Goal: Information Seeking & Learning: Learn about a topic

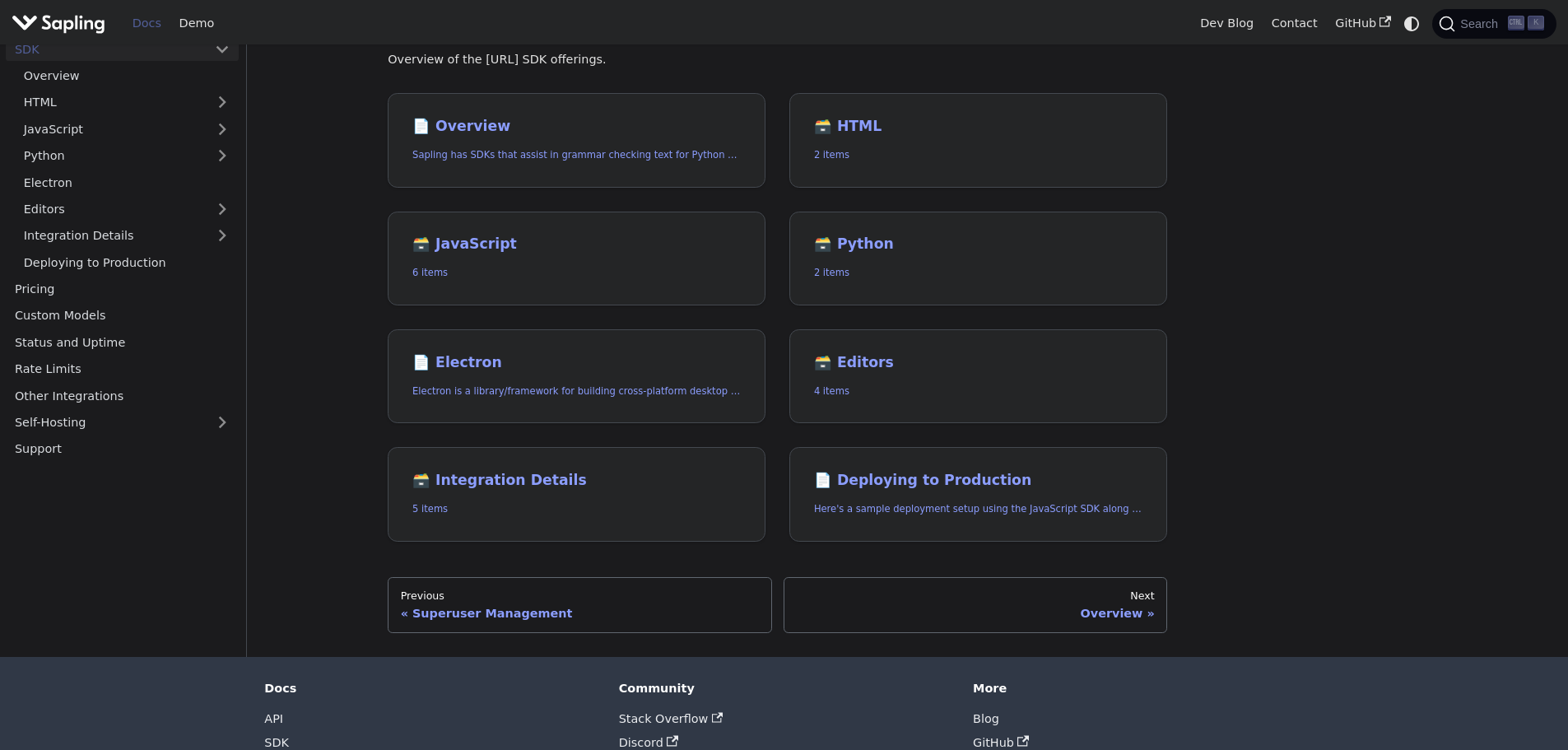
scroll to position [102, 0]
click at [866, 246] on h2 "🗃️ Python" at bounding box center [978, 244] width 329 height 19
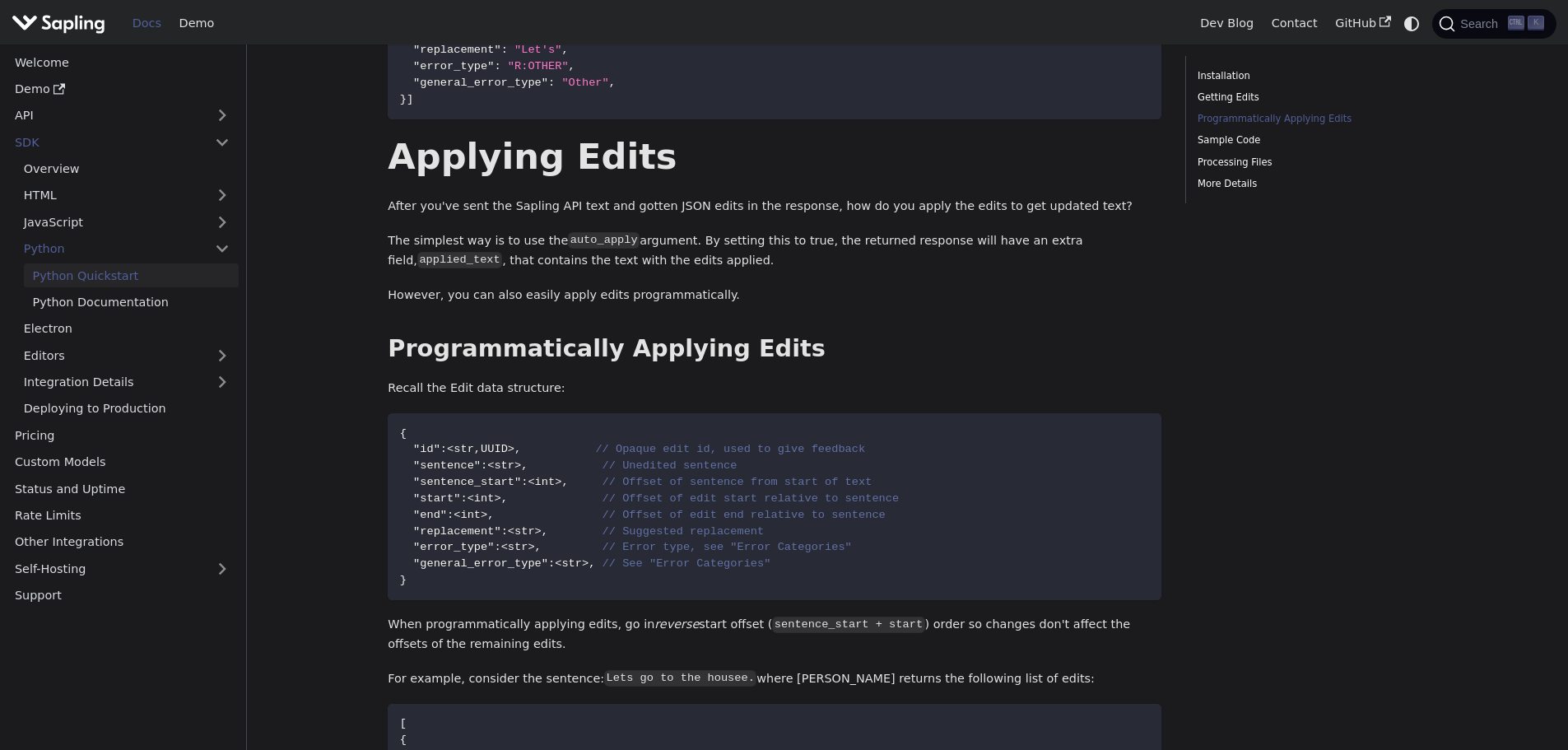
scroll to position [720, 0]
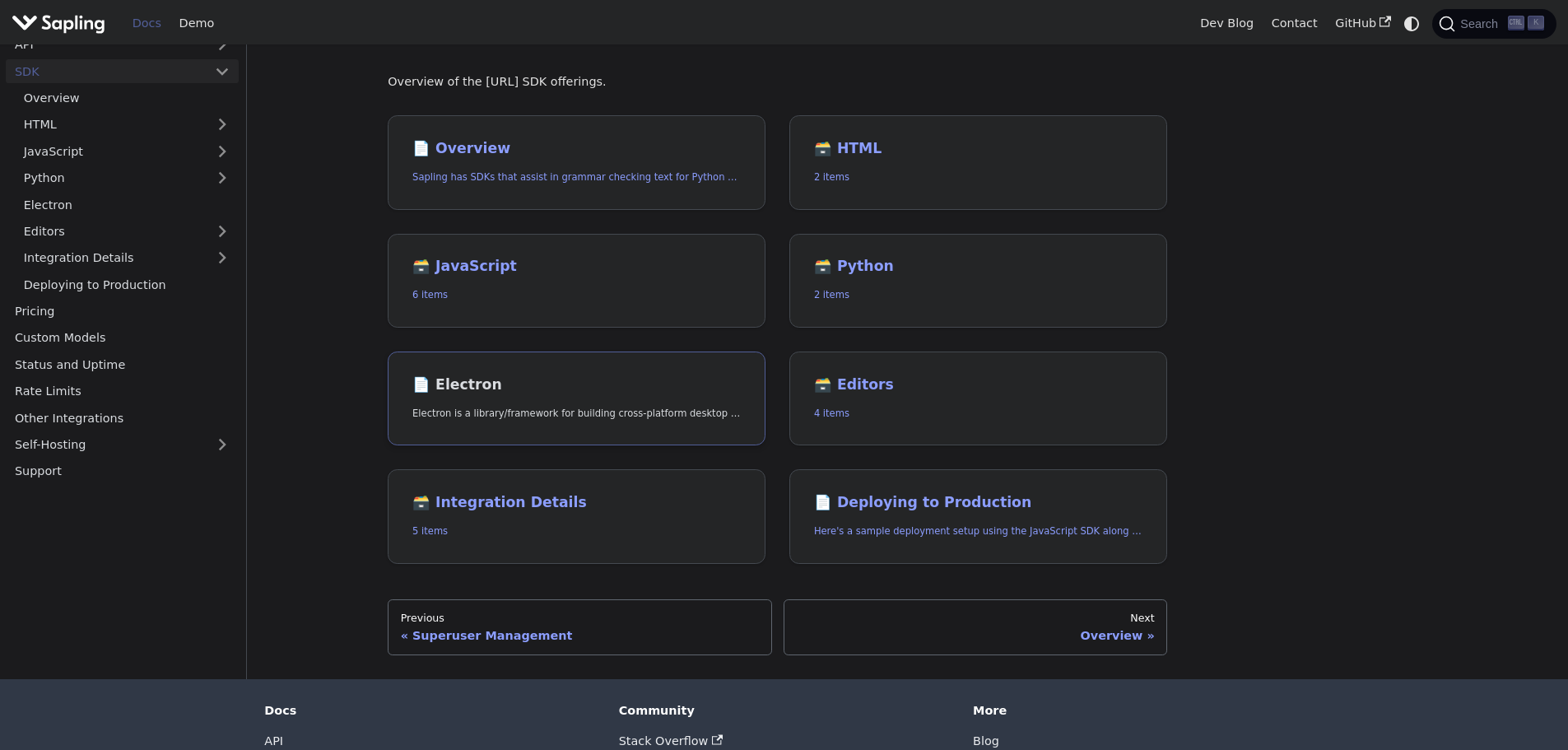
scroll to position [83, 0]
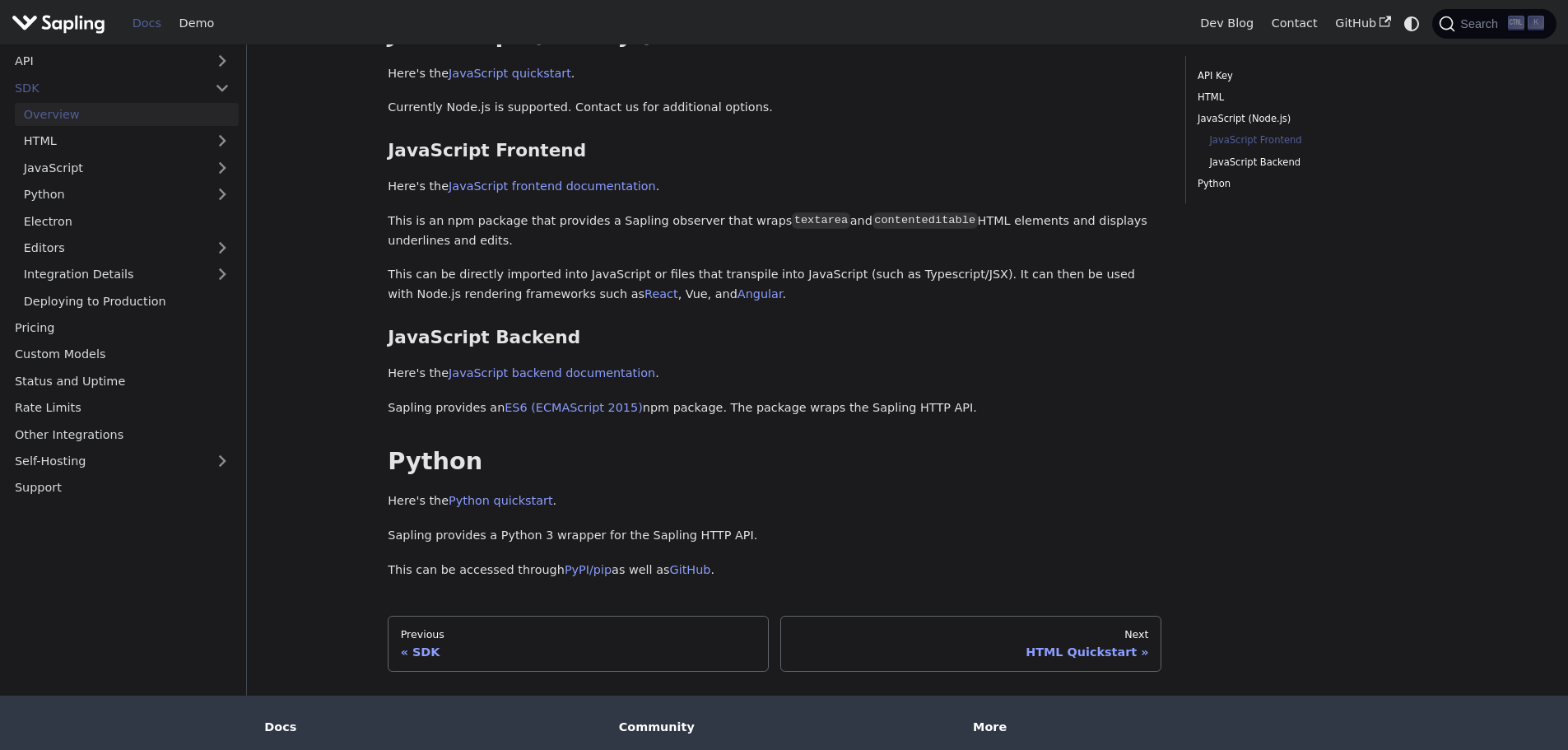
scroll to position [535, 0]
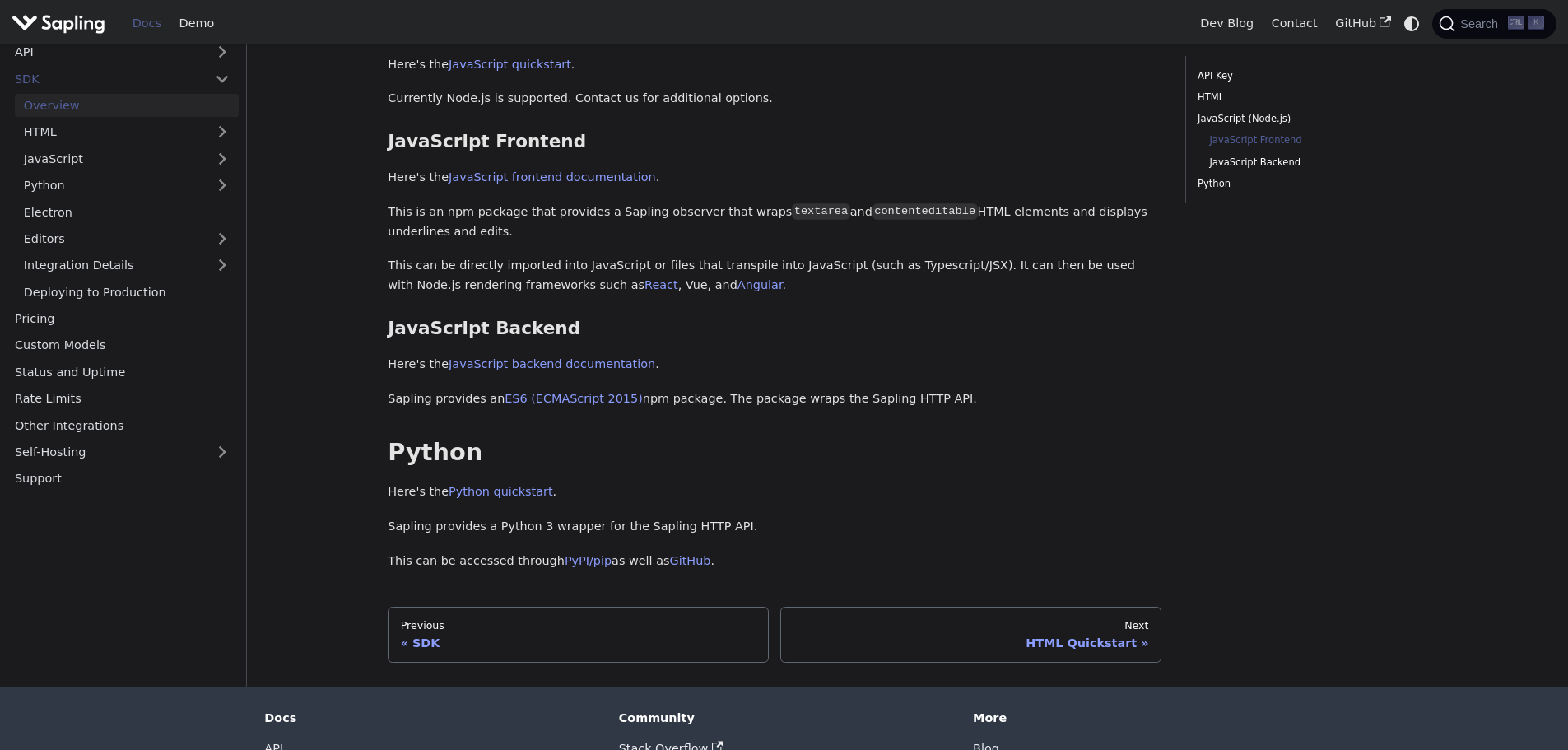
click at [678, 504] on div "Overview Sapling has SDKs that assist in grammar checking text for Python and J…" at bounding box center [773, 62] width 773 height 1017
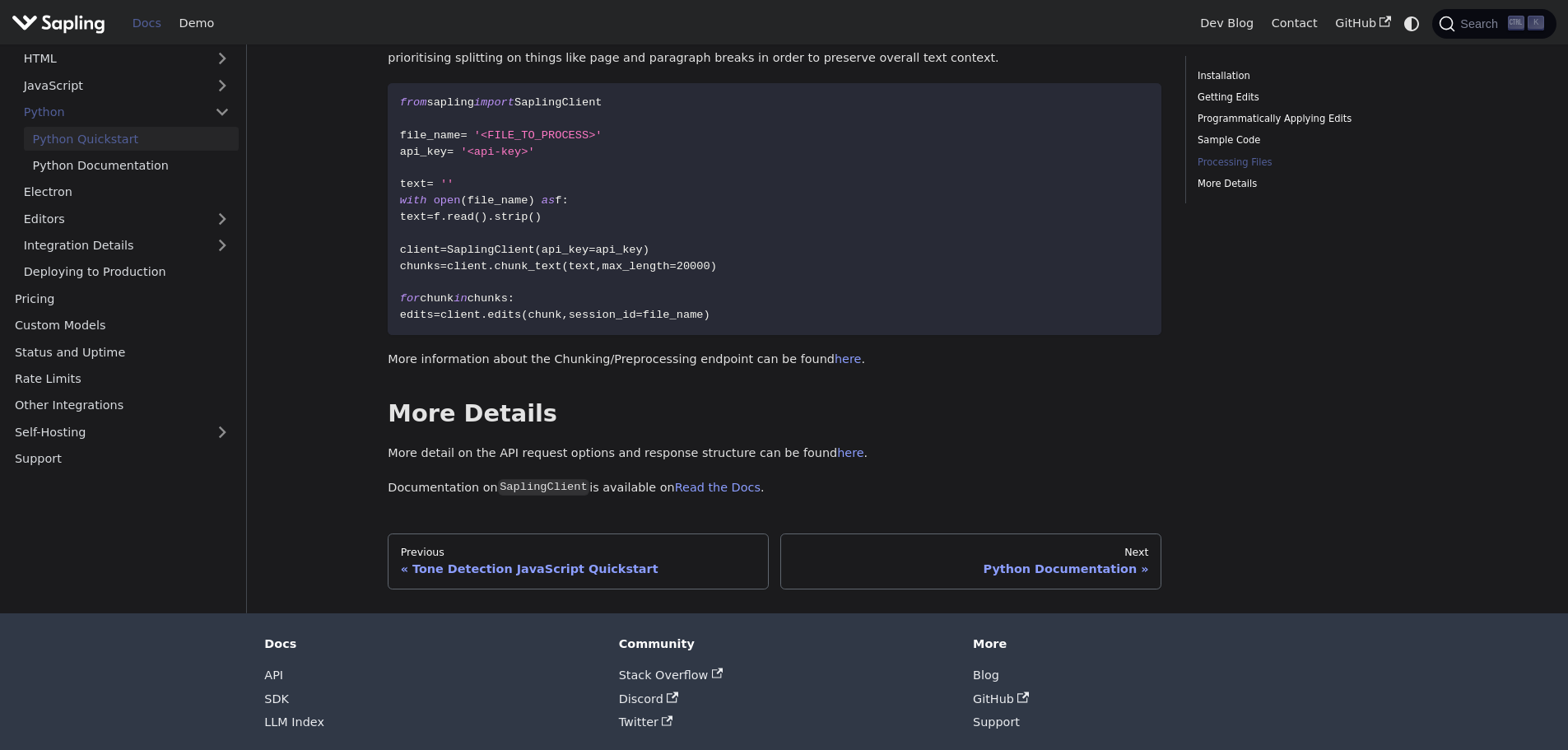
scroll to position [2339, 0]
click at [992, 559] on div "Python Documentation" at bounding box center [971, 566] width 356 height 15
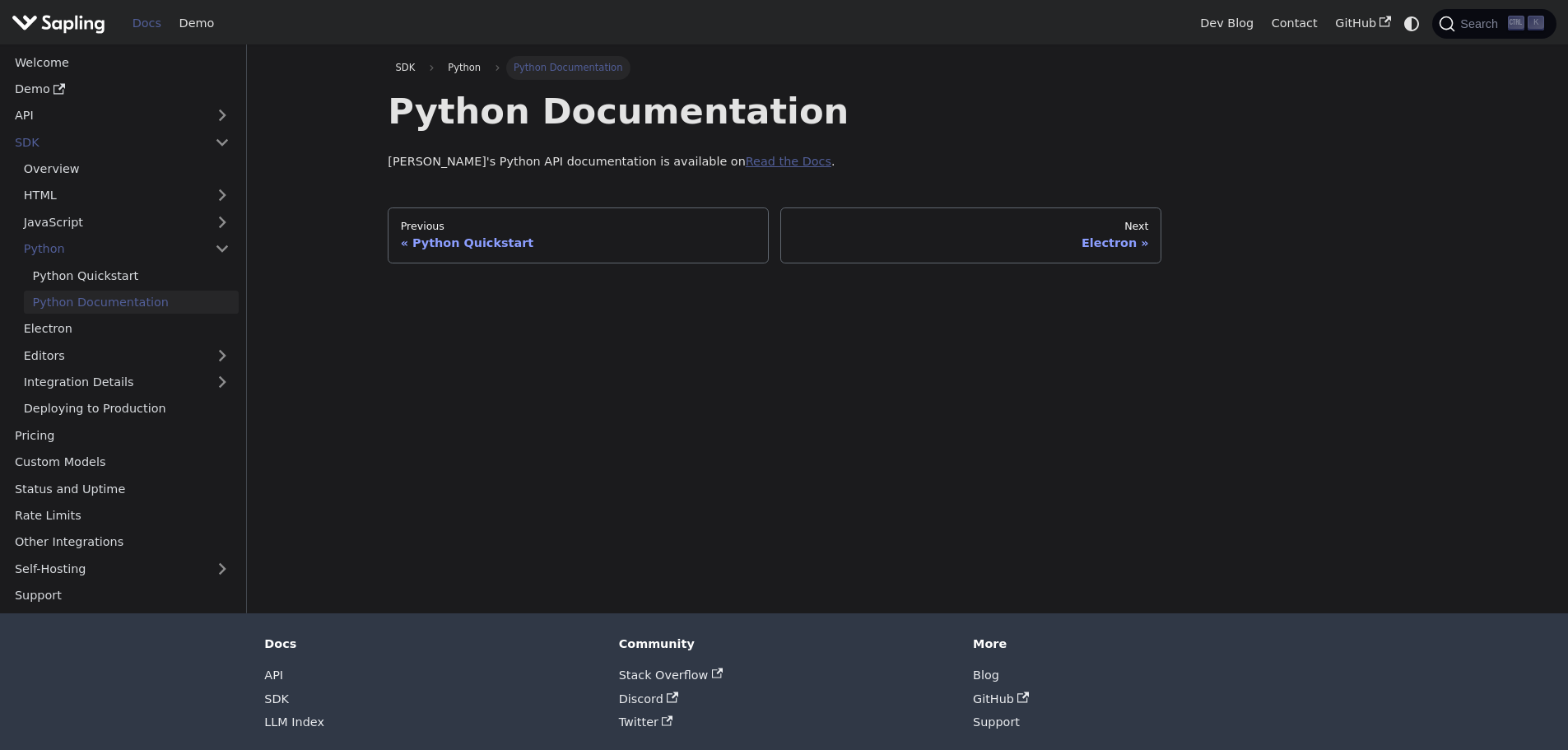
click at [746, 160] on link "Read the Docs" at bounding box center [789, 162] width 86 height 14
click at [444, 236] on div "Python Quickstart" at bounding box center [578, 242] width 356 height 15
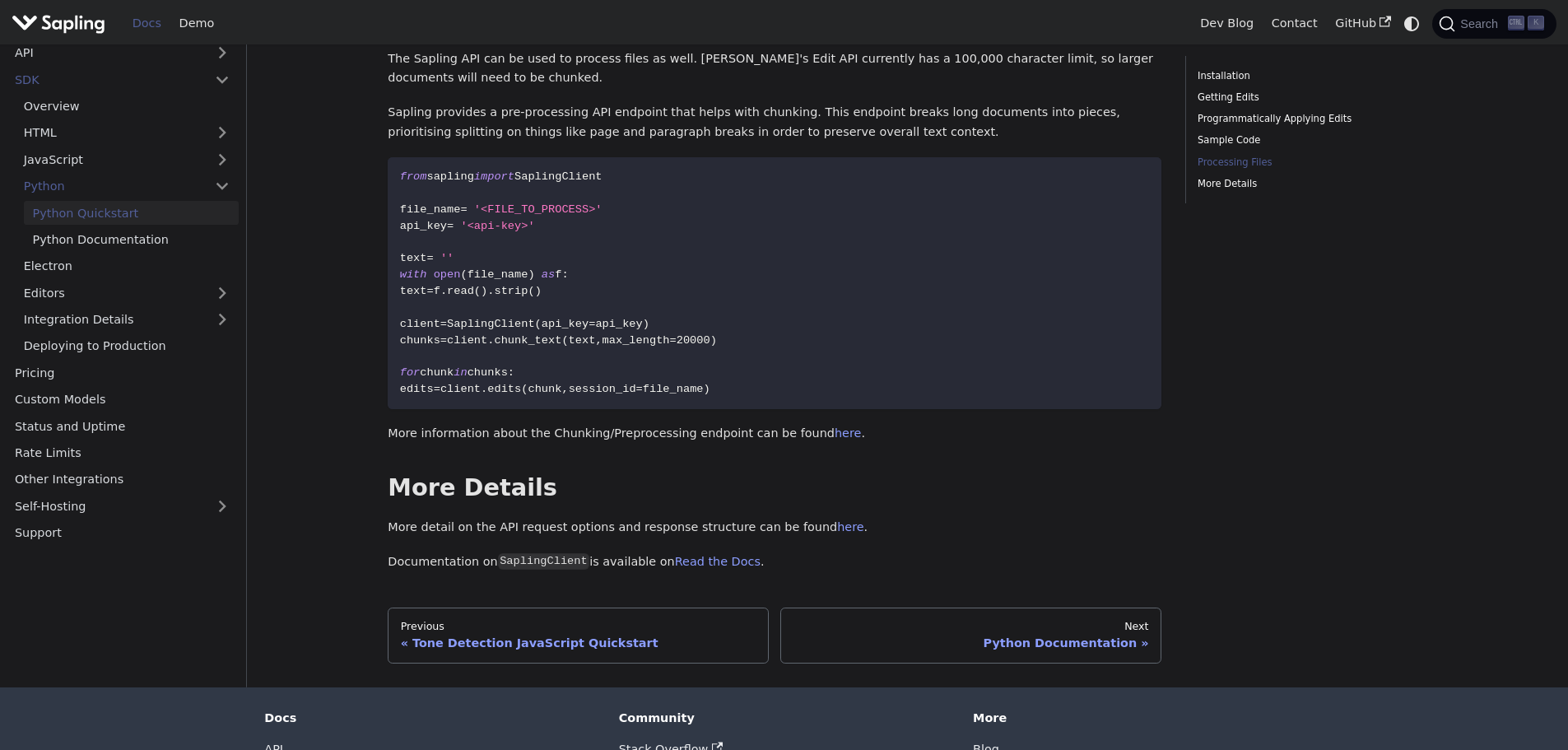
scroll to position [2362, 0]
